Goal: Information Seeking & Learning: Learn about a topic

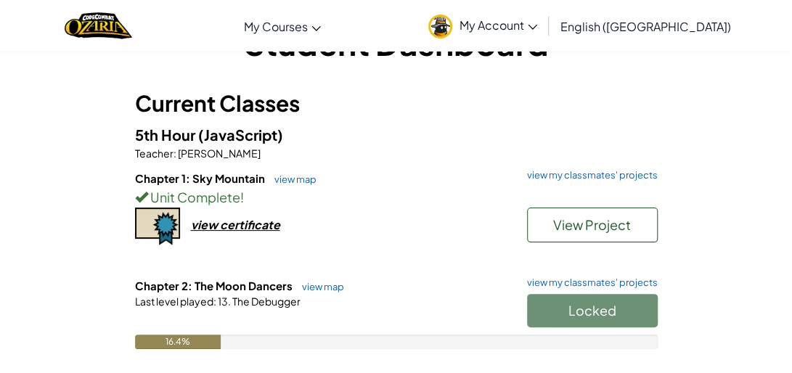
scroll to position [46, 0]
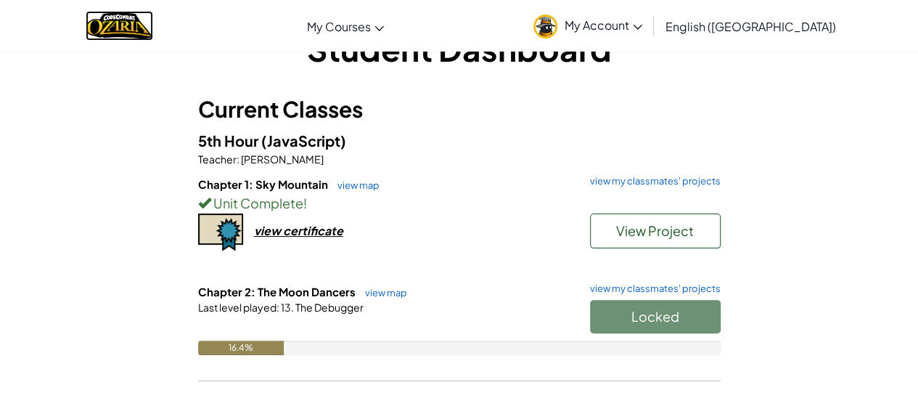
click at [120, 22] on img "Home" at bounding box center [119, 26] width 67 height 30
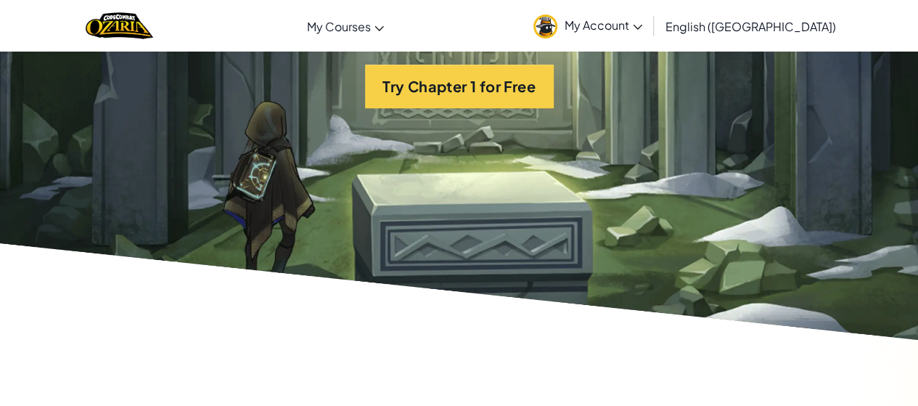
scroll to position [3018, 0]
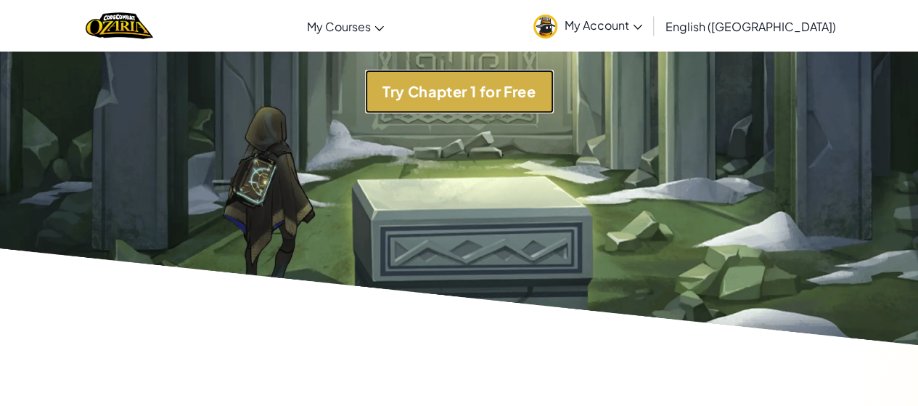
click at [517, 107] on button "Try Chapter 1 for Free" at bounding box center [459, 92] width 189 height 44
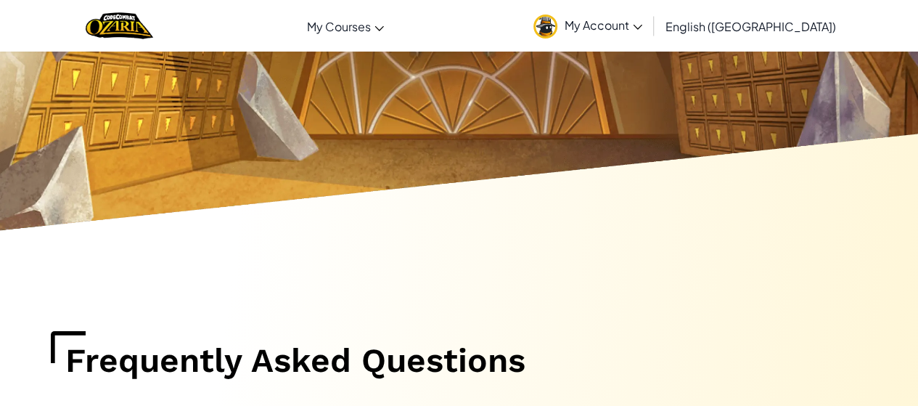
scroll to position [8113, 0]
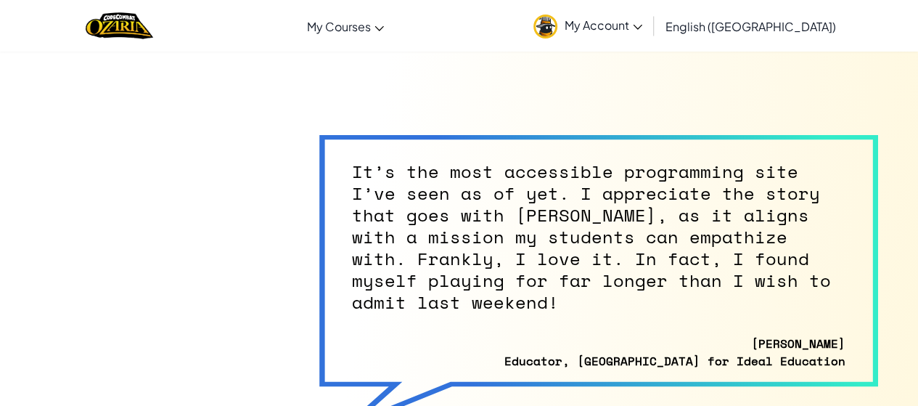
scroll to position [7058, 0]
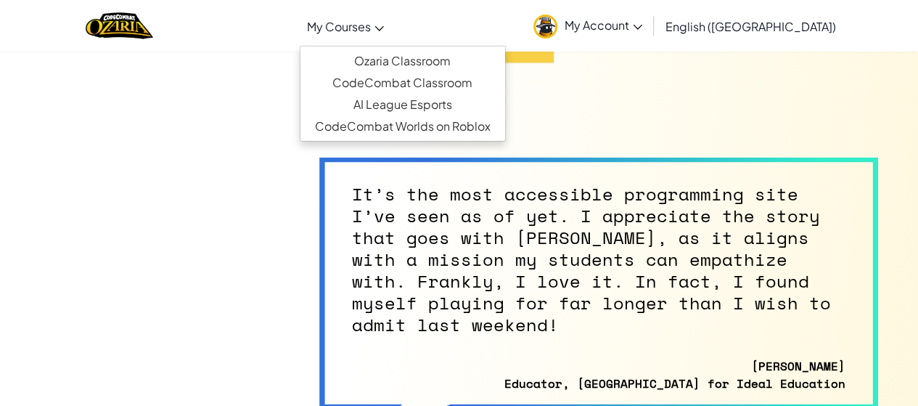
click at [367, 24] on span "My Courses" at bounding box center [339, 26] width 64 height 15
click at [371, 28] on span "My Courses" at bounding box center [339, 26] width 64 height 15
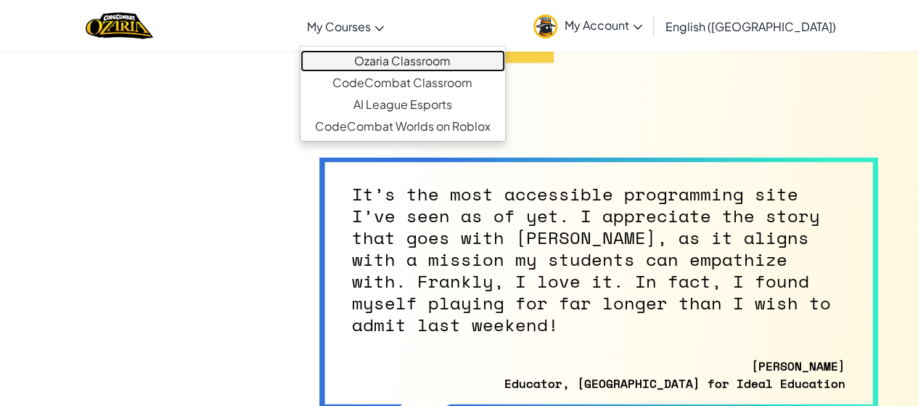
click at [417, 59] on link "Ozaria Classroom" at bounding box center [402, 61] width 205 height 22
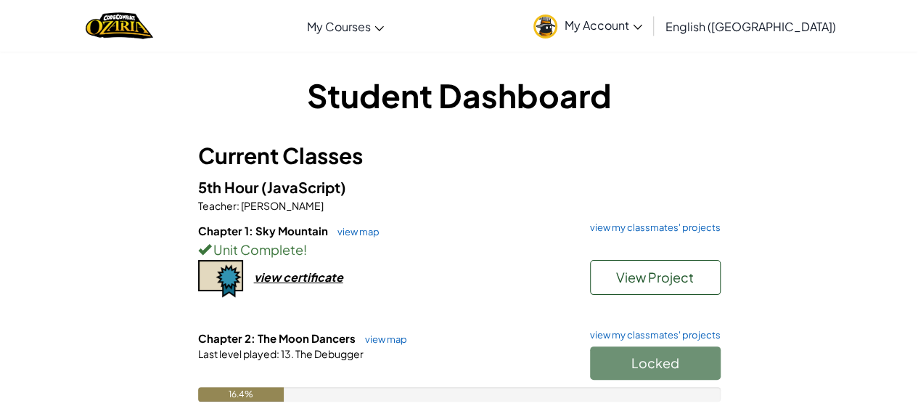
click at [292, 282] on div "Chapter 1: Sky Mountain view map view my classmates' projects Unit Complete ! V…" at bounding box center [459, 276] width 523 height 107
click at [292, 282] on div "view certificate" at bounding box center [298, 276] width 89 height 15
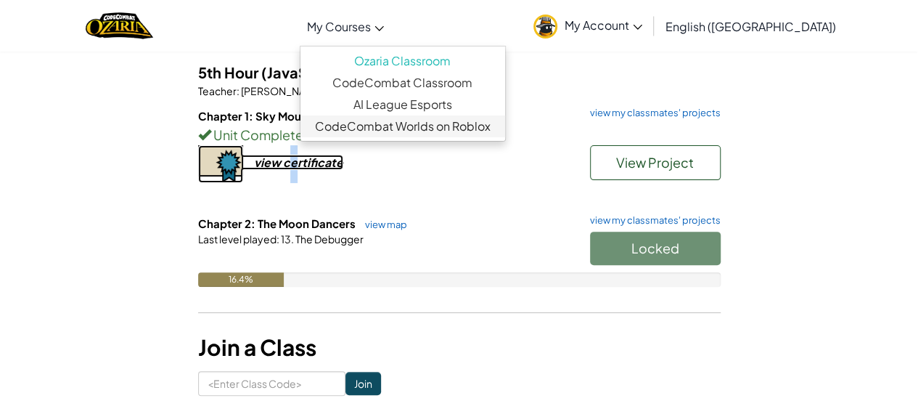
scroll to position [117, 0]
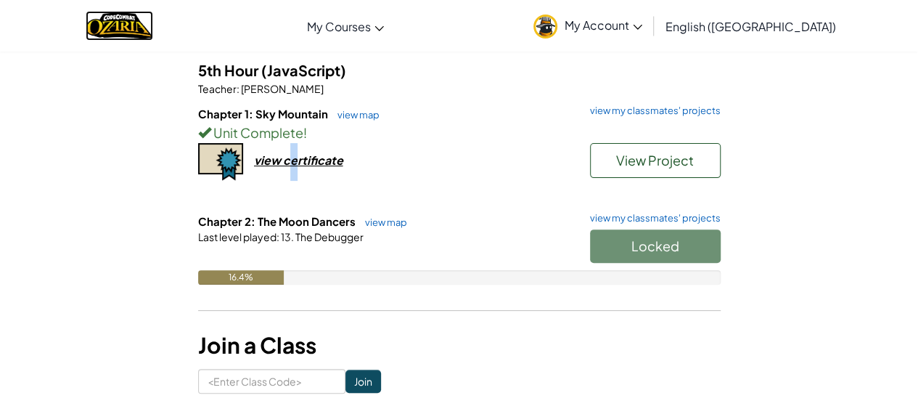
click at [153, 32] on img "Home" at bounding box center [119, 26] width 67 height 30
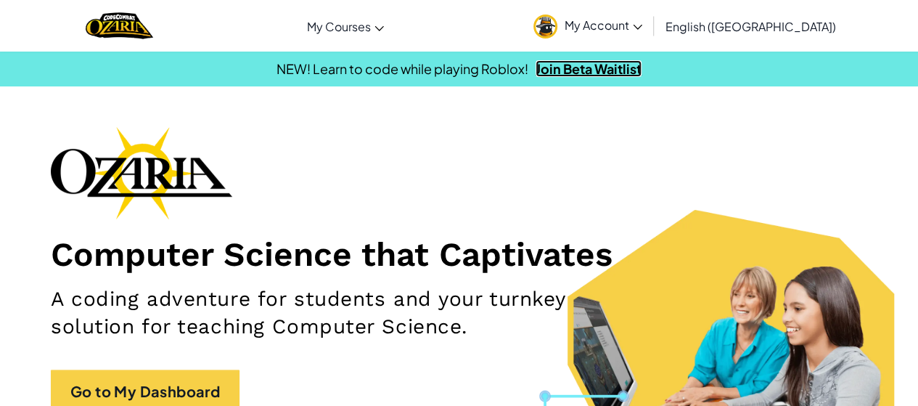
click at [547, 65] on link "Join Beta Waitlist" at bounding box center [589, 68] width 106 height 17
